Goal: Information Seeking & Learning: Understand process/instructions

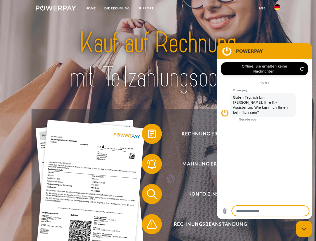
click at [56, 9] on img at bounding box center [56, 8] width 40 height 5
click at [278, 9] on img at bounding box center [278, 7] width 6 height 6
click at [262, 8] on link "agb" at bounding box center [263, 8] width 16 height 9
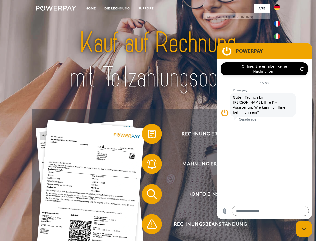
click at [148, 135] on span at bounding box center [144, 133] width 25 height 25
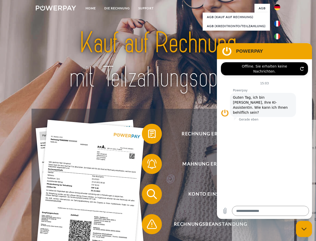
click at [148, 165] on span at bounding box center [144, 163] width 25 height 25
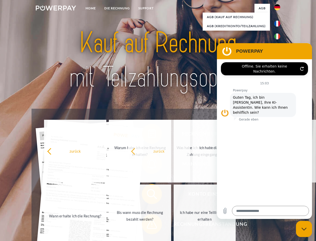
click at [148, 225] on span at bounding box center [144, 223] width 25 height 25
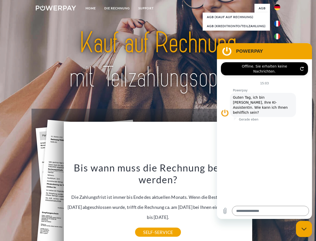
click at [304, 228] on icon "Messaging-Fenster schließen" at bounding box center [304, 228] width 5 height 3
type textarea "*"
